Goal: Information Seeking & Learning: Learn about a topic

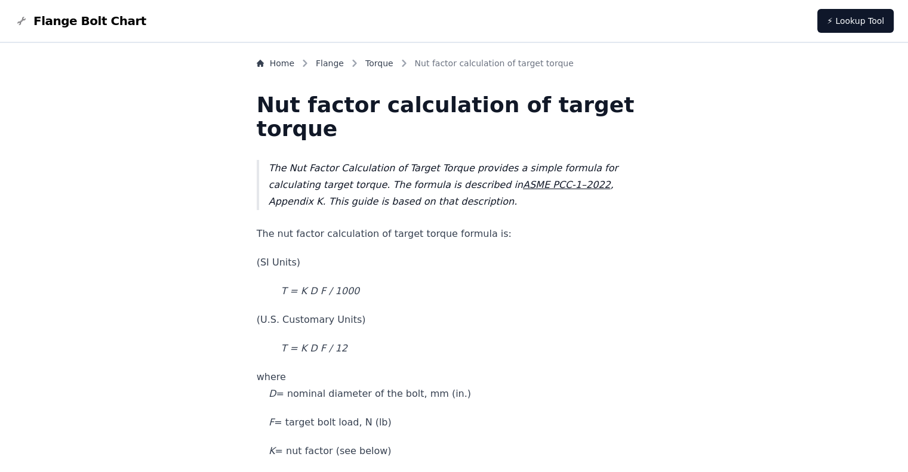
click at [580, 184] on em "ASME PCC-1–2022" at bounding box center [567, 184] width 88 height 11
drag, startPoint x: 607, startPoint y: 186, endPoint x: 528, endPoint y: 186, distance: 79.4
click at [528, 186] on blockquote "The Nut Factor Calculation of Target Torque provides a simple formula for calcu…" at bounding box center [454, 185] width 395 height 50
copy blockquote "ASME PCC-1–2022 ,"
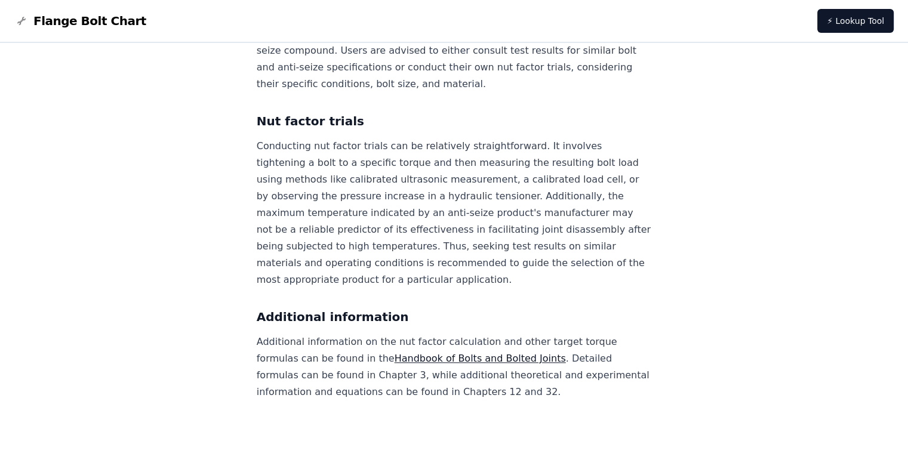
scroll to position [791, 0]
